Goal: Find specific page/section: Find specific page/section

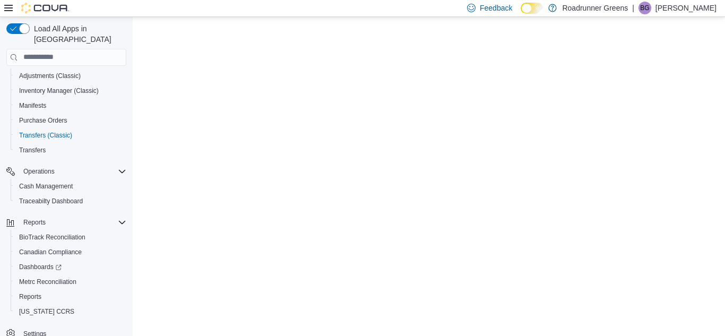
scroll to position [166, 0]
click at [23, 261] on span "Dashboards" at bounding box center [40, 265] width 42 height 8
